Goal: Information Seeking & Learning: Learn about a topic

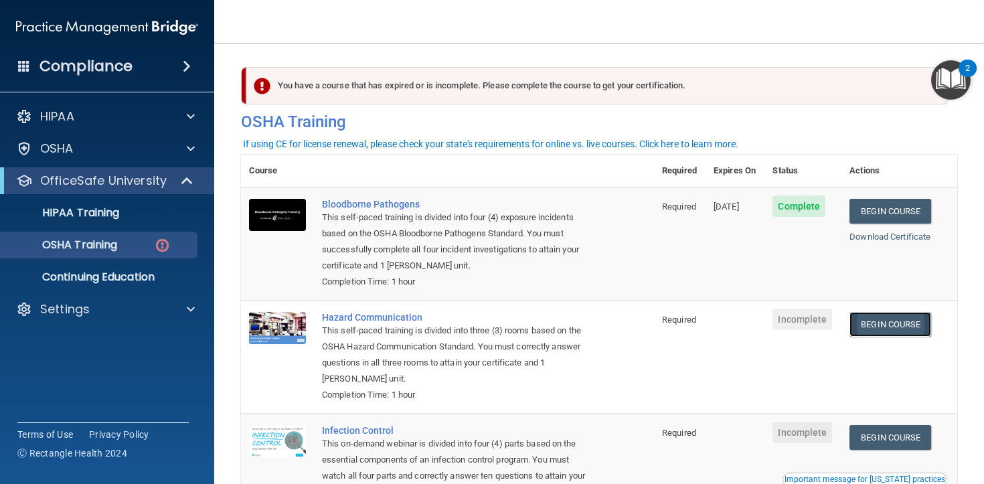
click at [888, 333] on link "Begin Course" at bounding box center [890, 324] width 82 height 25
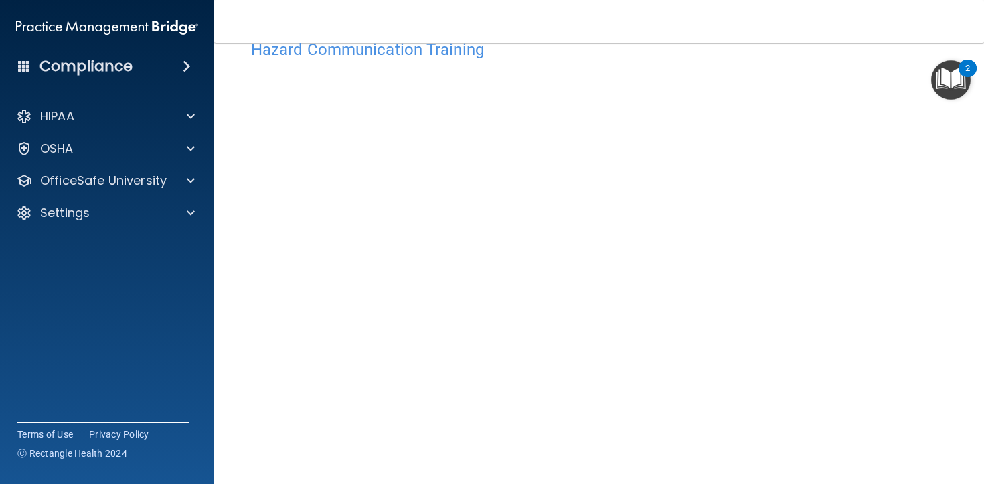
scroll to position [37, 0]
click at [185, 181] on div at bounding box center [188, 181] width 33 height 16
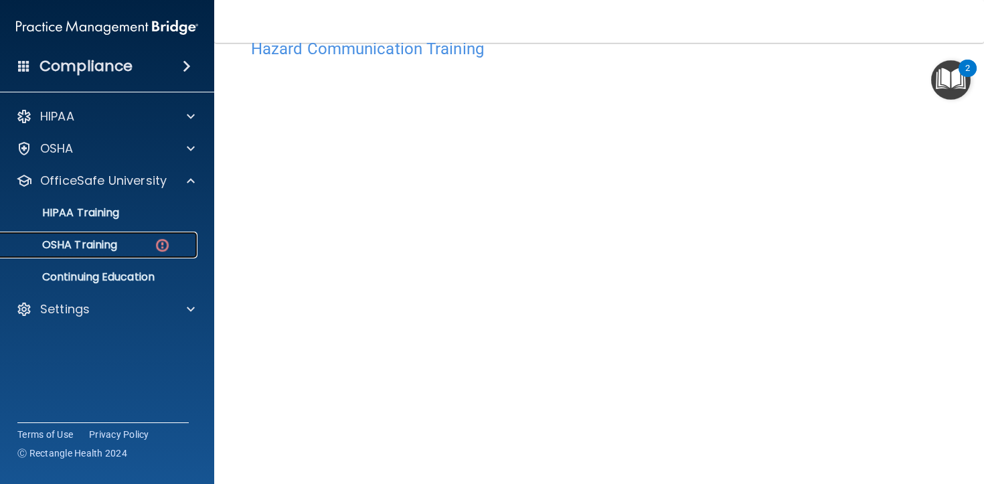
click at [143, 245] on div "OSHA Training" at bounding box center [100, 244] width 183 height 13
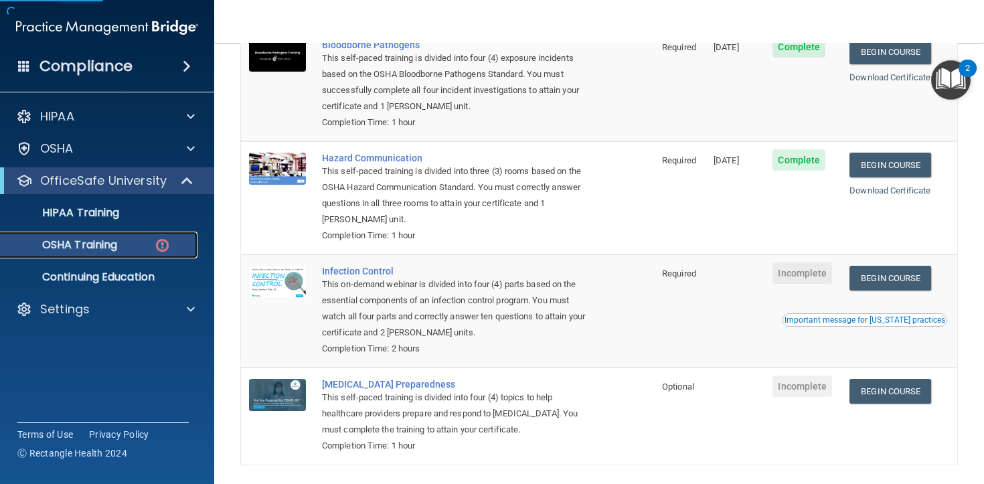
scroll to position [175, 0]
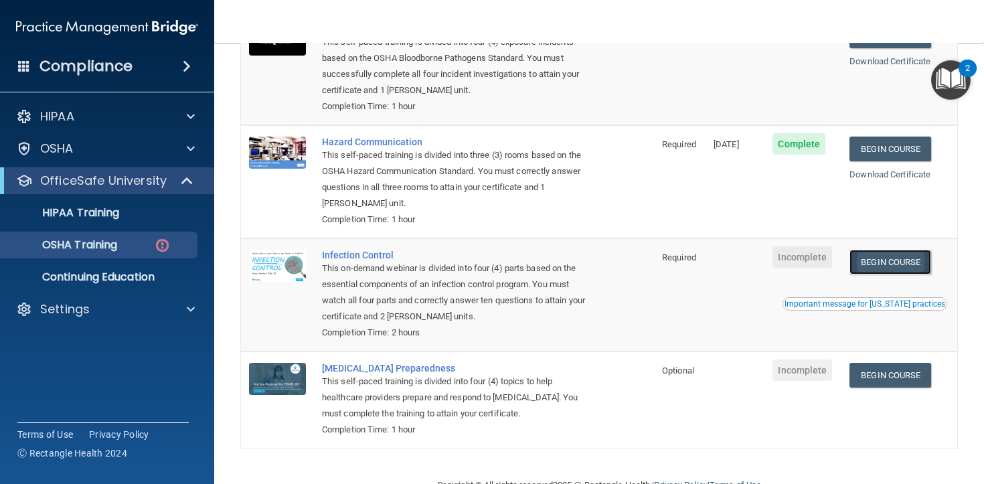
click at [909, 258] on link "Begin Course" at bounding box center [890, 262] width 82 height 25
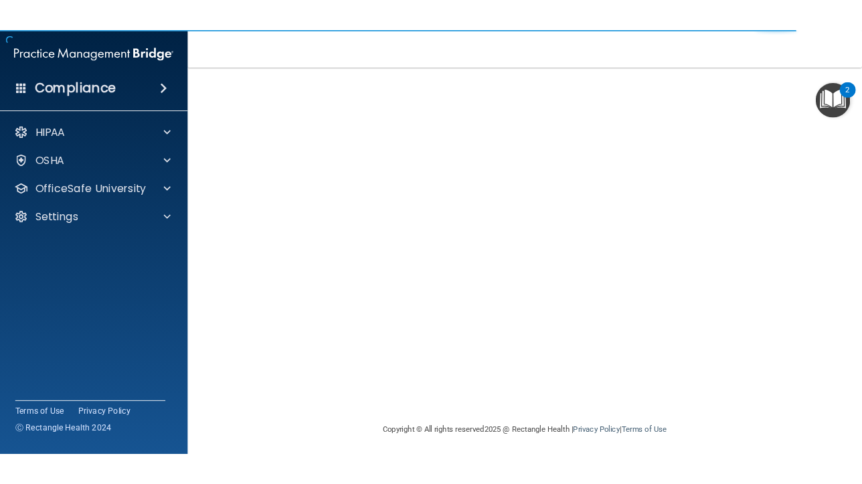
scroll to position [89, 0]
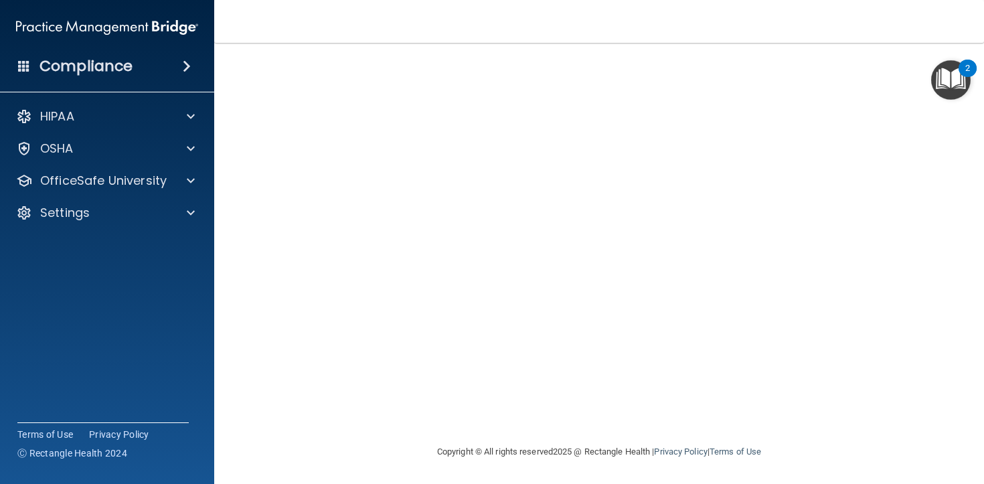
click at [522, 33] on nav "Toggle navigation [PERSON_NAME] Arms [EMAIL_ADDRESS][DOMAIN_NAME] Manage My Ent…" at bounding box center [598, 21] width 769 height 43
